Goal: Information Seeking & Learning: Learn about a topic

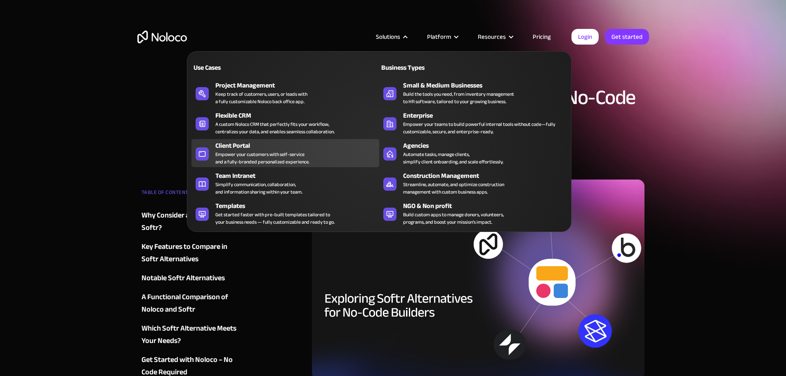
click at [239, 158] on div "Empower your customers with self-service and a fully-branded personalized exper…" at bounding box center [262, 158] width 94 height 15
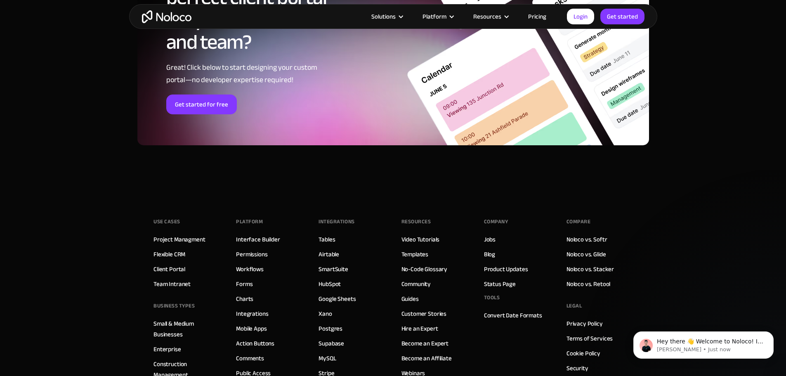
scroll to position [4540, 0]
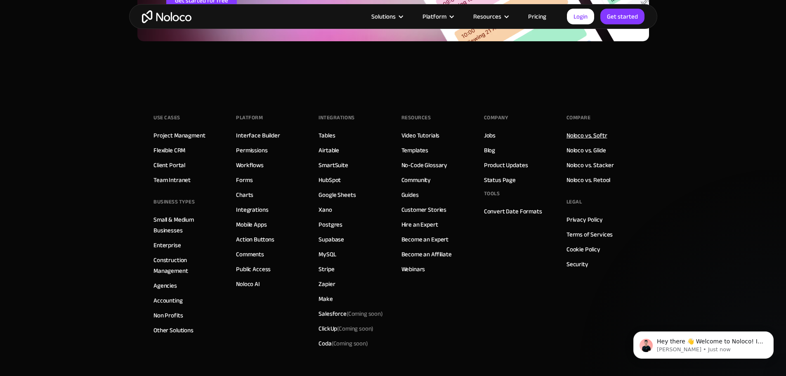
click at [599, 135] on link "Noloco vs. Softr" at bounding box center [587, 135] width 41 height 11
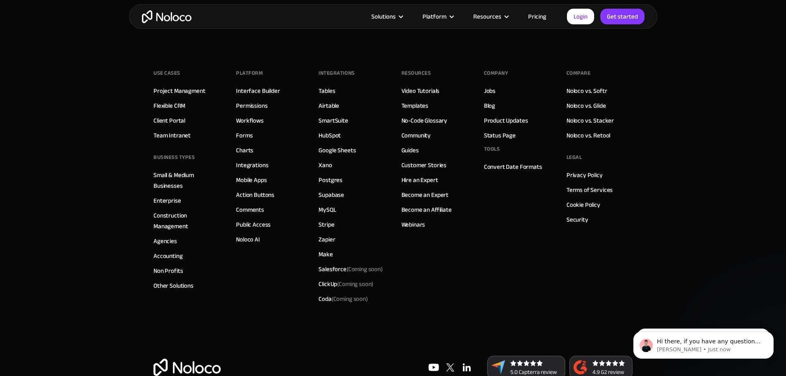
scroll to position [2271, 0]
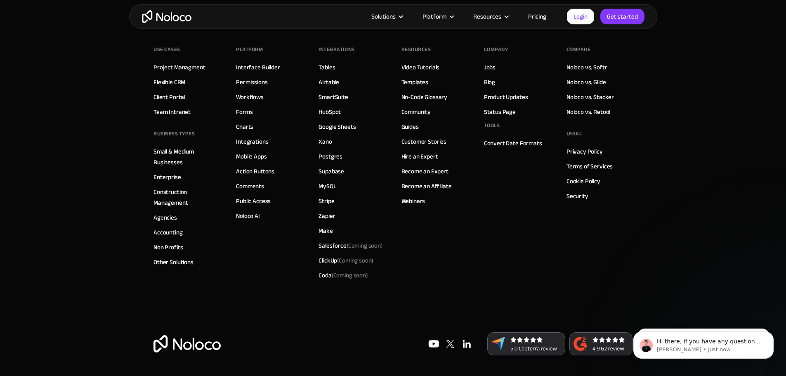
click at [537, 17] on link "Pricing" at bounding box center [537, 16] width 39 height 11
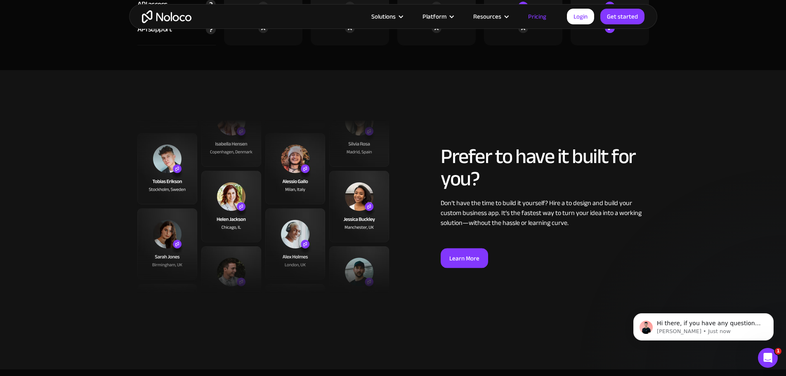
scroll to position [3261, 0]
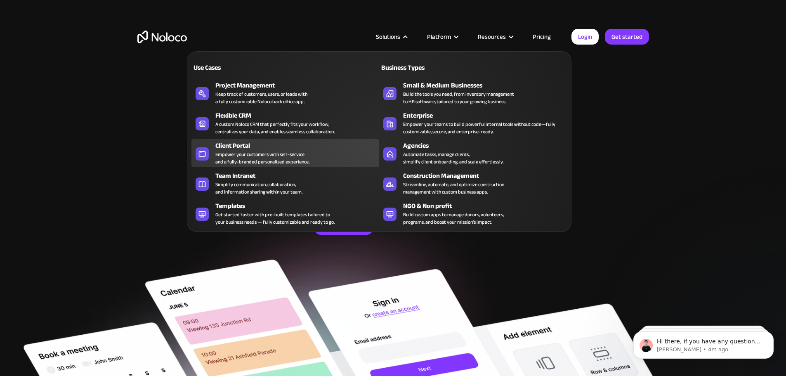
click at [244, 158] on div "Empower your customers with self-service and a fully-branded personalized exper…" at bounding box center [262, 158] width 94 height 15
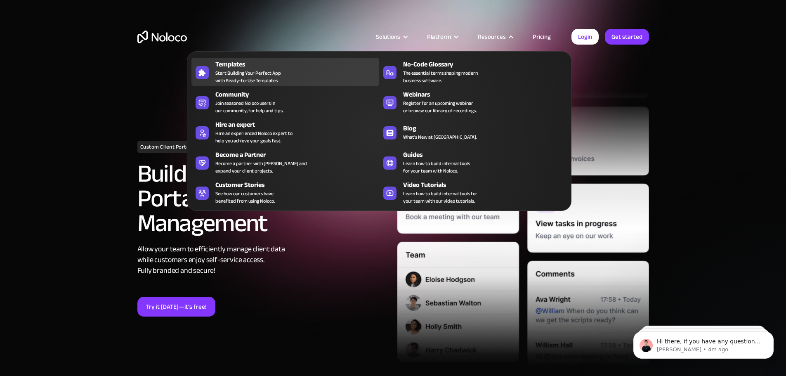
click at [252, 80] on span "Start Building Your Perfect App with Ready-to-Use Templates" at bounding box center [248, 76] width 66 height 15
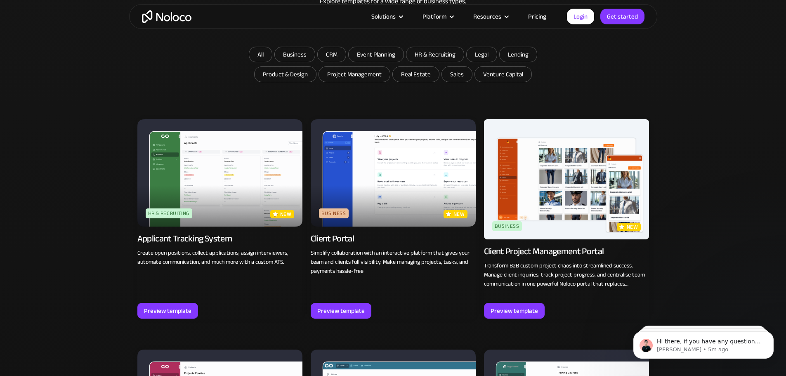
scroll to position [537, 0]
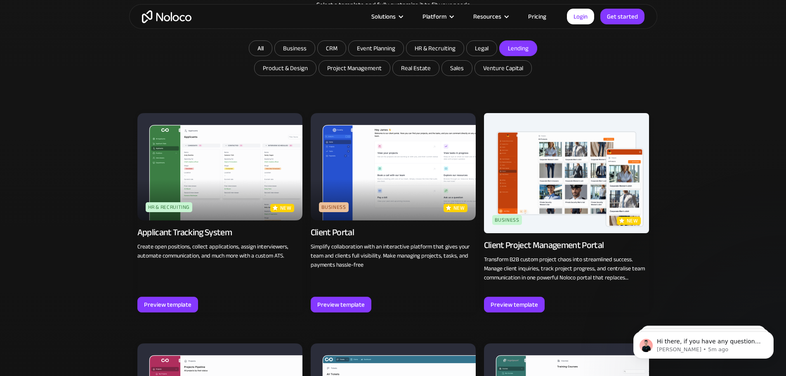
click at [315, 53] on input "Lending" at bounding box center [295, 48] width 40 height 15
checkbox input "true"
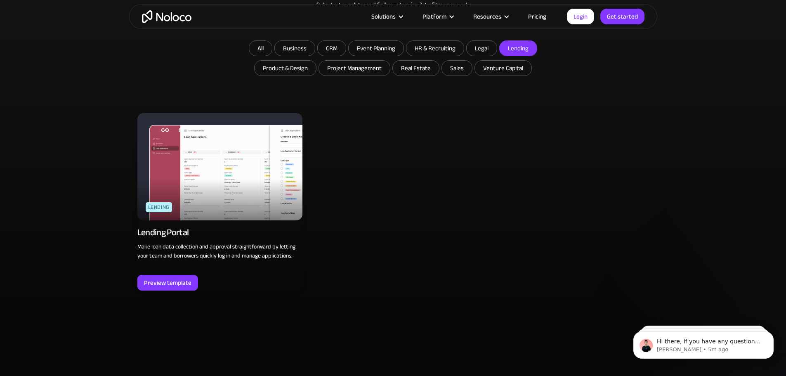
click at [237, 194] on img at bounding box center [219, 166] width 165 height 107
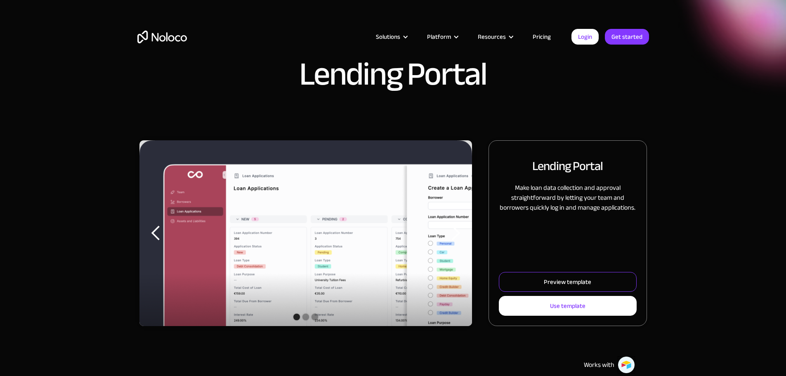
click at [550, 287] on div "Preview template" at bounding box center [567, 282] width 47 height 11
